Goal: Transaction & Acquisition: Purchase product/service

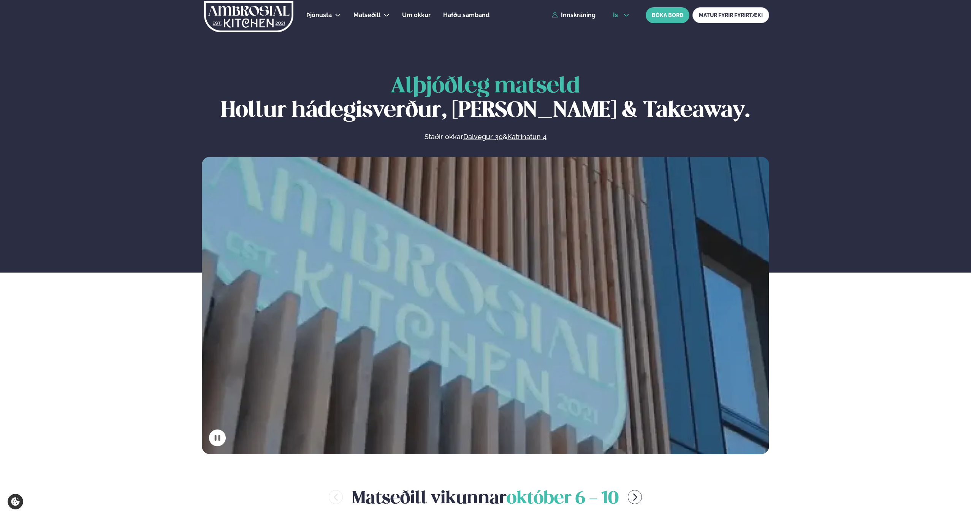
click at [614, 14] on span "is" at bounding box center [616, 15] width 7 height 6
click at [621, 31] on link "en" at bounding box center [621, 28] width 28 height 15
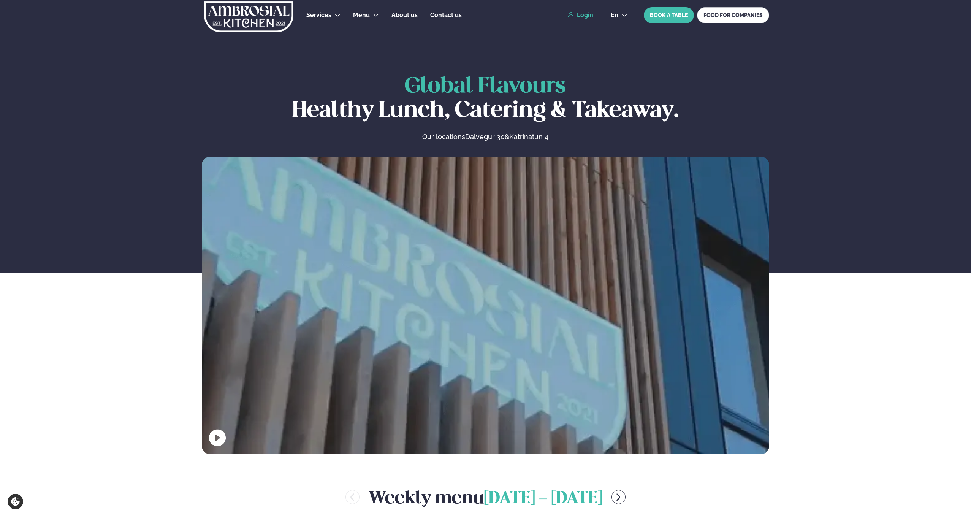
click at [581, 15] on link "Login" at bounding box center [580, 15] width 25 height 7
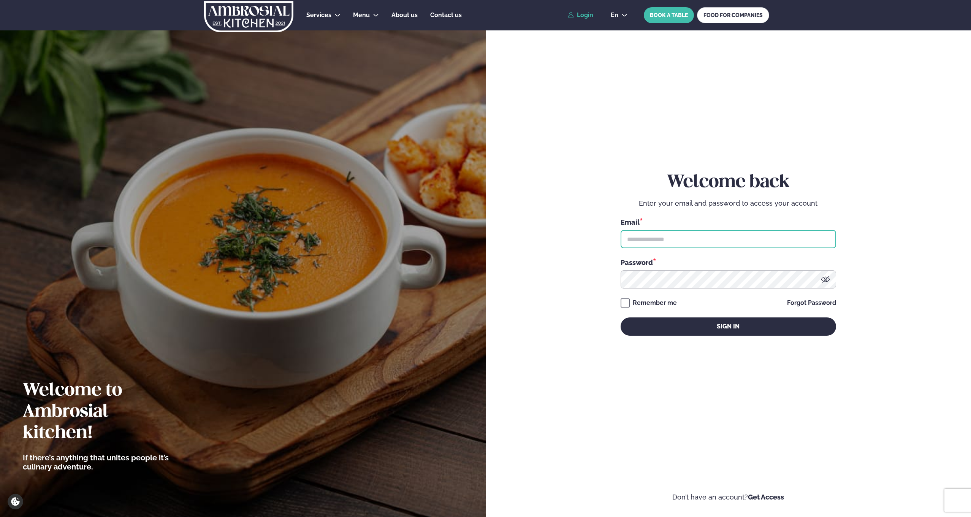
type input "**********"
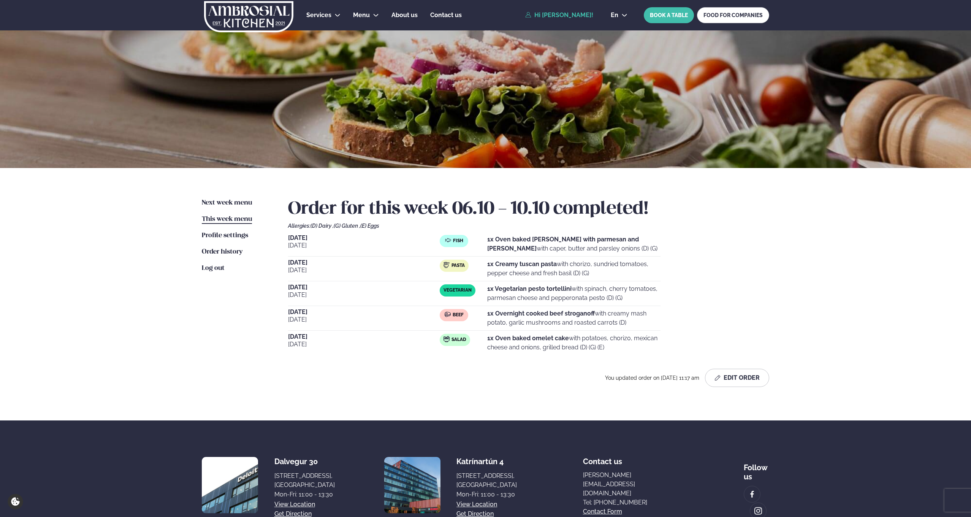
drag, startPoint x: 593, startPoint y: 315, endPoint x: 653, endPoint y: 327, distance: 61.2
click at [653, 327] on p "1x Overnight cooked beef stroganoff with creamy mash potato, garlic mushrooms a…" at bounding box center [573, 318] width 173 height 18
click at [661, 327] on div "[DATE] Fish 1x Oven baked [PERSON_NAME] with parmesan and panko with caper, but…" at bounding box center [528, 295] width 481 height 120
drag, startPoint x: 650, startPoint y: 327, endPoint x: 500, endPoint y: 315, distance: 149.7
click at [474, 314] on div "Beef 1x Overnight cooked beef stroganoff with creamy mash potato, garlic mushro…" at bounding box center [550, 318] width 221 height 18
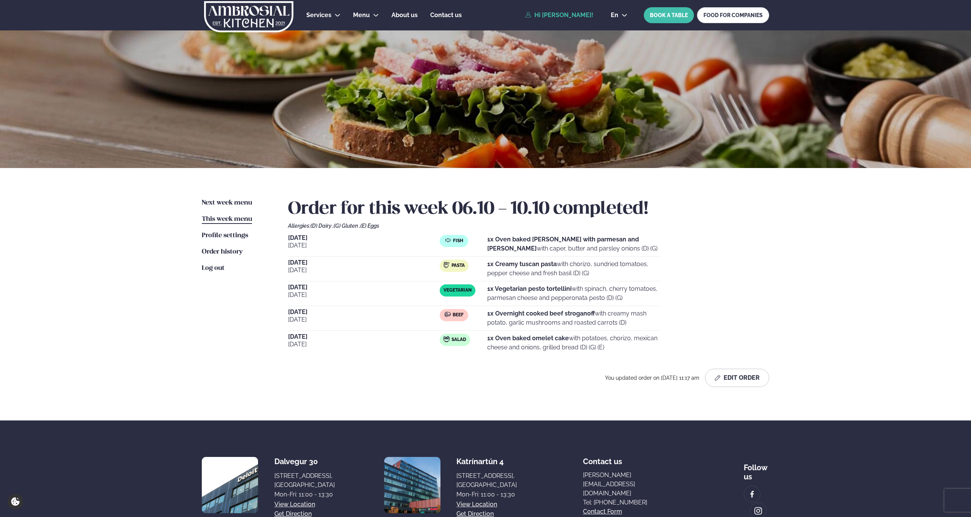
click at [637, 318] on p "1x Overnight cooked beef stroganoff with creamy mash potato, garlic mushrooms a…" at bounding box center [573, 318] width 173 height 18
